Goal: Task Accomplishment & Management: Manage account settings

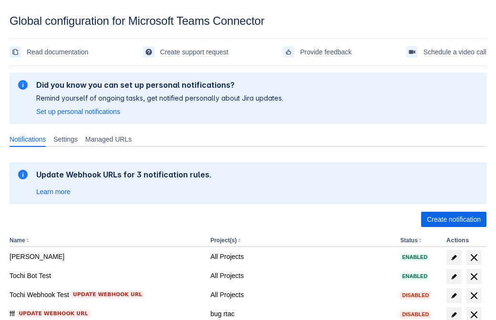
click at [454, 219] on span "Create notification" at bounding box center [454, 219] width 54 height 15
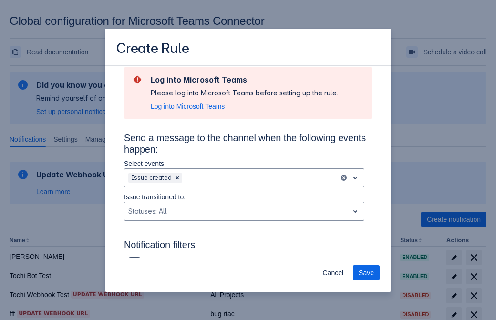
type input "RuleName-489497New Rule (42)"
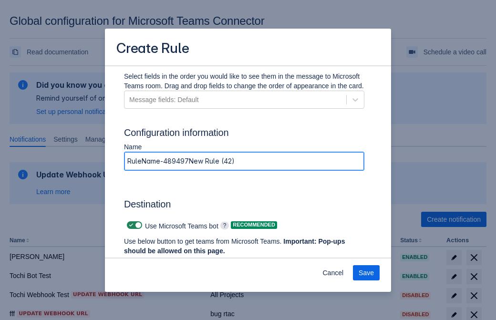
scroll to position [645, 0]
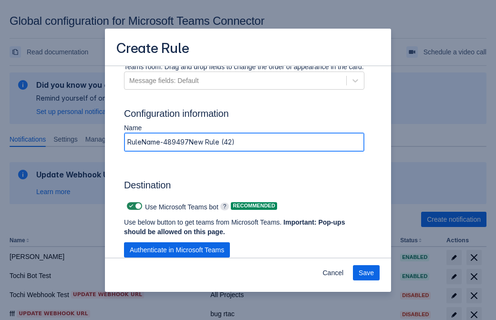
click at [177, 250] on span "Authenticate in Microsoft Teams" at bounding box center [177, 249] width 94 height 15
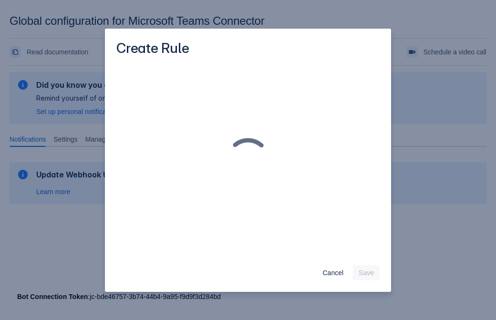
scroll to position [0, 0]
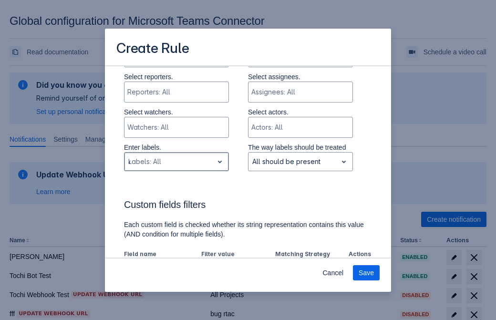
type input "489497_label"
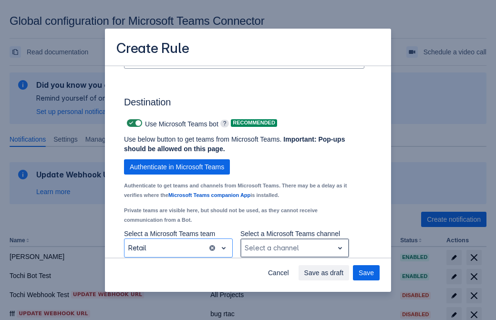
click at [294, 248] on div "Scrollable content" at bounding box center [287, 247] width 85 height 11
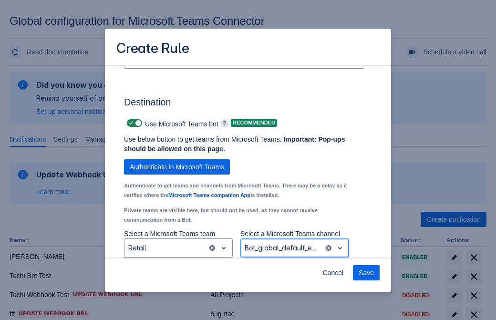
click at [366, 273] on span "Save" at bounding box center [366, 272] width 15 height 15
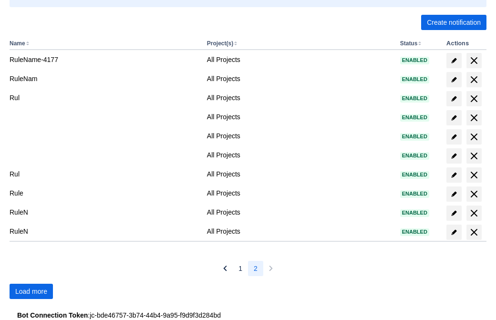
click at [31, 291] on span "Load more" at bounding box center [31, 291] width 32 height 15
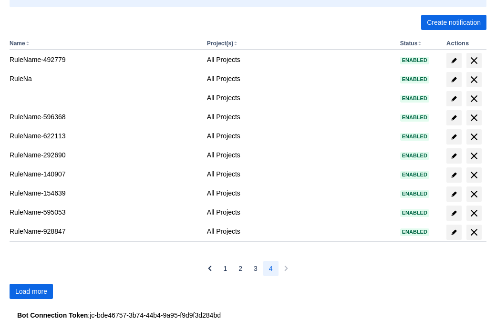
click at [31, 291] on span "Load more" at bounding box center [31, 291] width 32 height 15
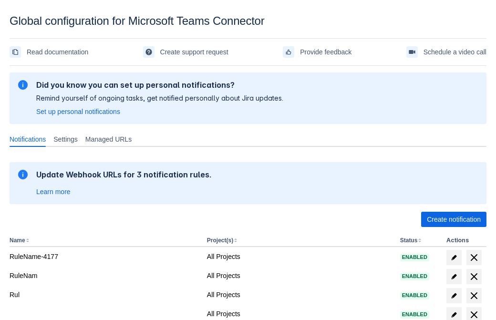
scroll to position [197, 0]
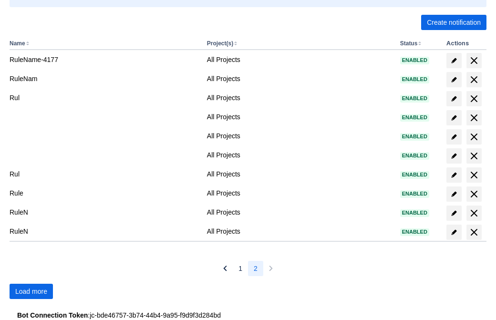
click at [31, 291] on span "Load more" at bounding box center [31, 291] width 32 height 15
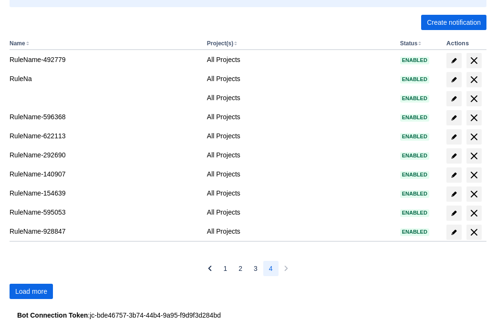
click at [31, 291] on span "Load more" at bounding box center [31, 291] width 32 height 15
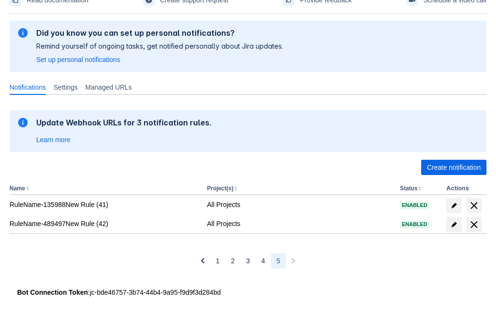
scroll to position [52, 0]
click at [474, 225] on span "delete" at bounding box center [473, 224] width 11 height 11
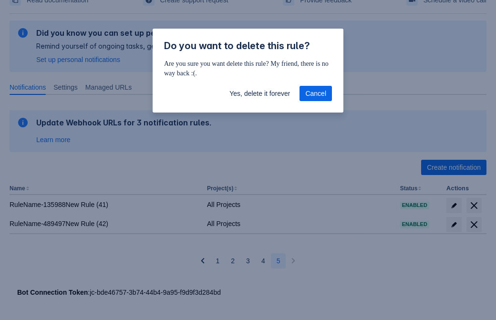
click at [260, 94] on span "Yes, delete it forever" at bounding box center [259, 93] width 61 height 15
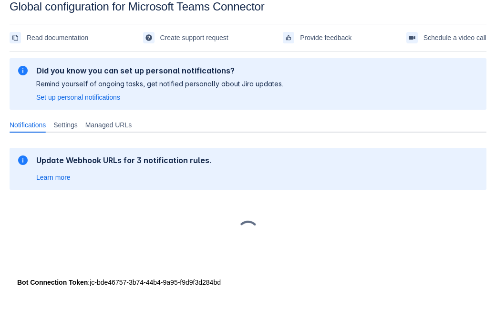
scroll to position [14, 0]
